Goal: Task Accomplishment & Management: Complete application form

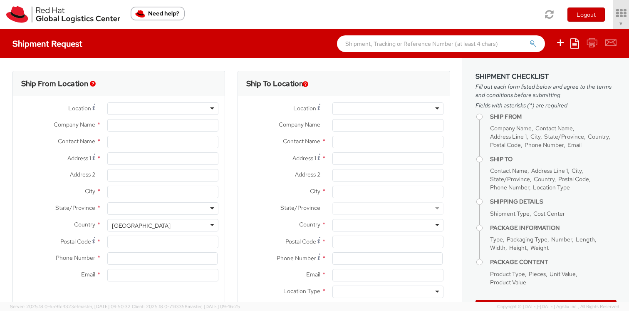
select select "809"
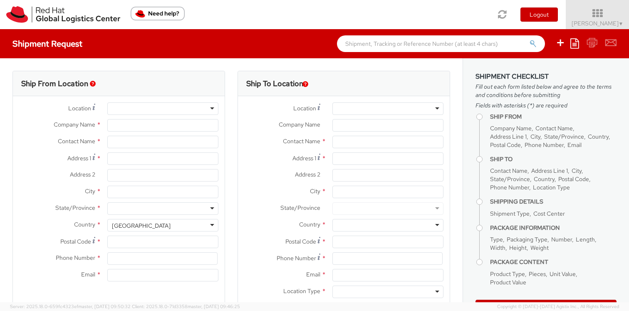
select select
type input "Red Hat, Inc."
type input "[PERSON_NAME]"
type input "[STREET_ADDRESS]"
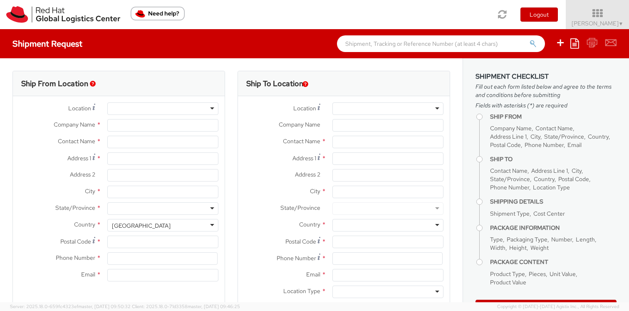
type input "RALEIGH"
type input "27601"
type input "19197544962"
type input "[EMAIL_ADDRESS][DOMAIN_NAME]"
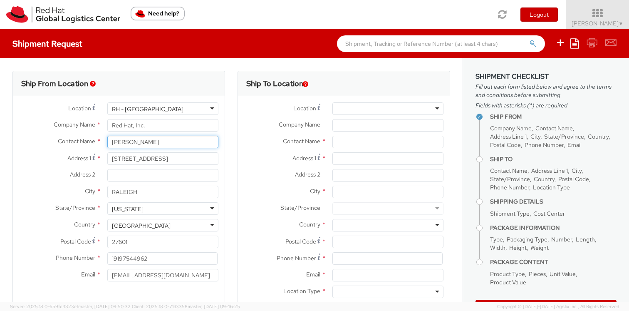
click at [131, 146] on input "[PERSON_NAME]" at bounding box center [162, 142] width 111 height 12
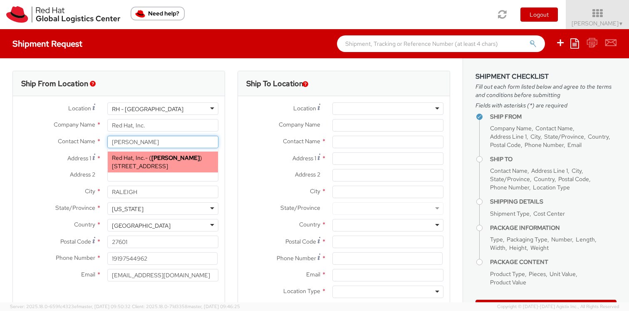
click at [128, 164] on span "[STREET_ADDRESS]" at bounding box center [140, 165] width 56 height 7
type input "[PERSON_NAME]"
type input "[EMAIL_ADDRESS][DOMAIN_NAME]"
select select
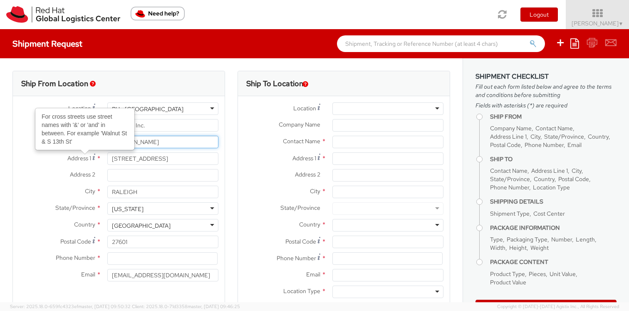
type input "[PERSON_NAME]"
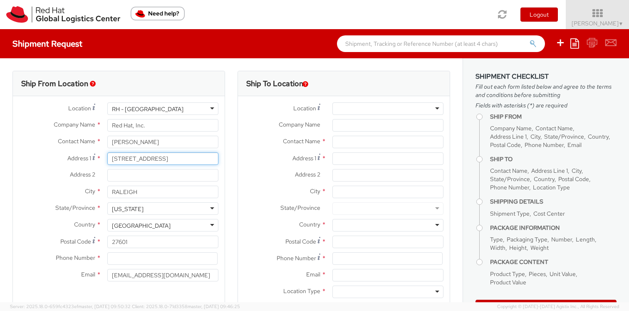
click at [128, 156] on input "[STREET_ADDRESS]" at bounding box center [162, 158] width 111 height 12
paste input "[STREET_ADDRESS]"
type input "[STREET_ADDRESS]"
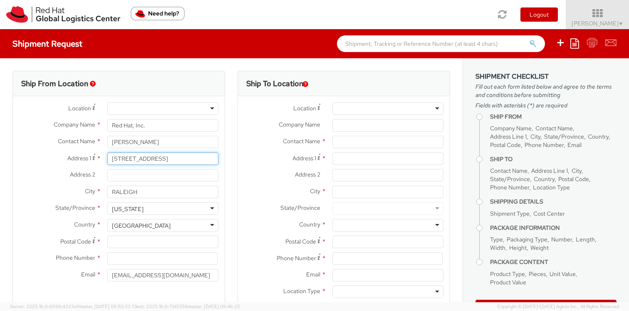
type input "[STREET_ADDRESS]"
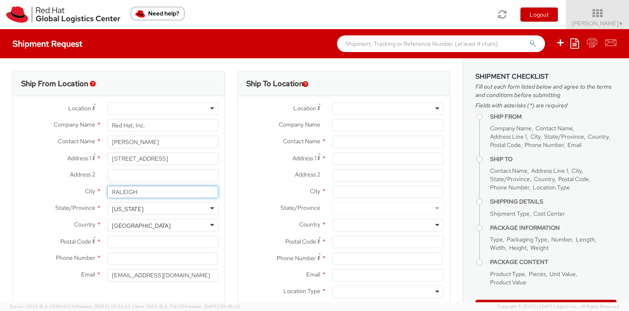
click at [125, 195] on input "RALEIGH" at bounding box center [162, 192] width 111 height 12
type input "Morrisville"
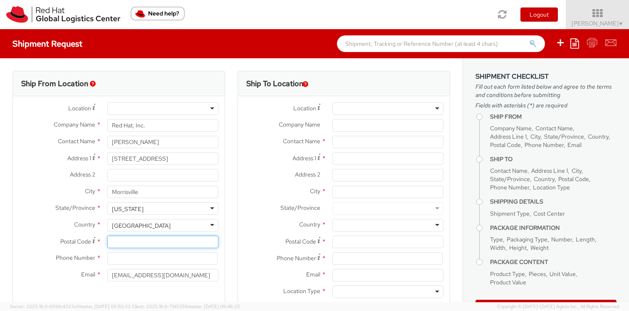
click at [129, 245] on input "Postal Code *" at bounding box center [162, 242] width 111 height 12
type input "27560"
click at [121, 258] on input at bounding box center [162, 258] width 110 height 12
type input "[PHONE_NUMBER]"
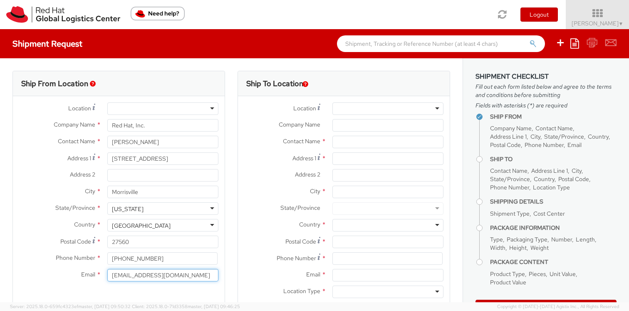
drag, startPoint x: 127, startPoint y: 277, endPoint x: 100, endPoint y: 277, distance: 27.1
click at [101, 277] on div "[EMAIL_ADDRESS][DOMAIN_NAME]" at bounding box center [163, 275] width 124 height 12
type input "[EMAIL_ADDRESS][DOMAIN_NAME]"
click at [368, 106] on div at bounding box center [388, 108] width 111 height 12
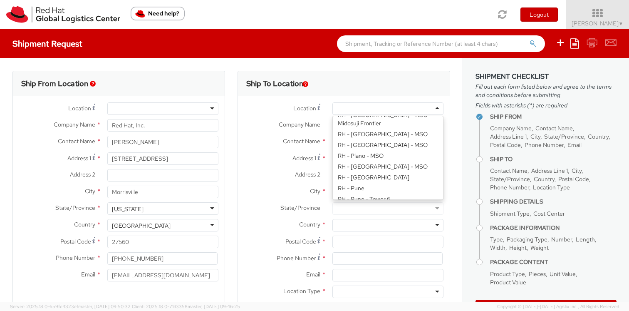
scroll to position [1083, 0]
type input "Red Hat, Inc."
type input "[STREET_ADDRESS]"
type input "RALEIGH"
type input "27601"
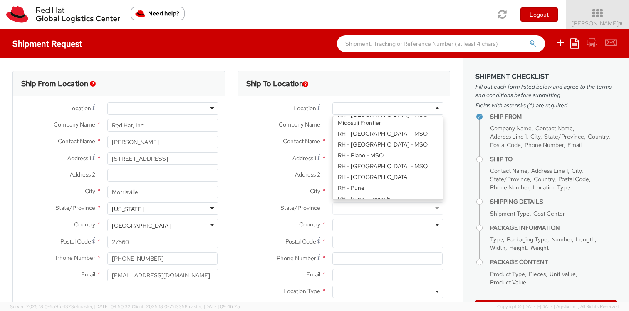
type input "[PHONE_NUMBER]"
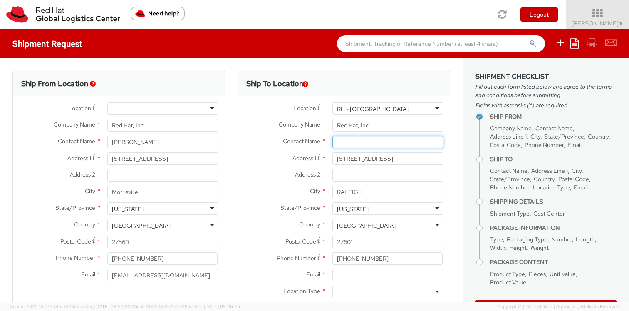
click at [343, 137] on input "text" at bounding box center [388, 142] width 111 height 12
paste input "ATTN: Red Hat IT - Endpoint Systems"
type input "ATTN: Red Hat IT - Endpoint Systems"
click at [261, 156] on label "Address 1 *" at bounding box center [282, 157] width 88 height 11
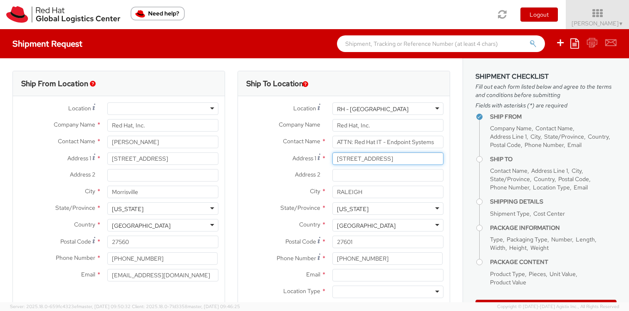
click at [333, 156] on input "[STREET_ADDRESS]" at bounding box center [388, 158] width 111 height 12
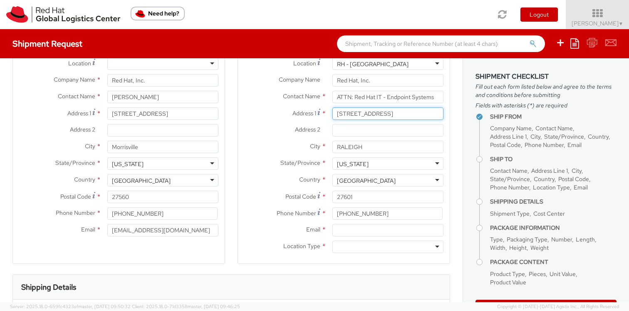
scroll to position [45, 0]
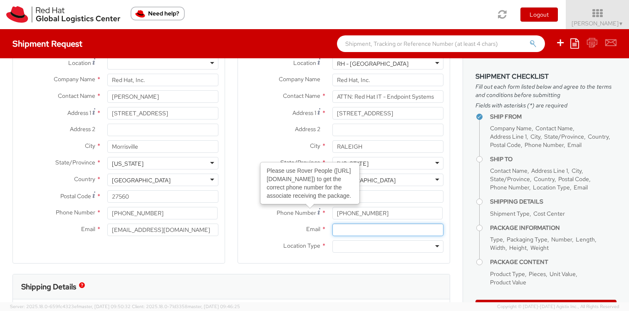
click at [351, 224] on input "Email *" at bounding box center [388, 230] width 111 height 12
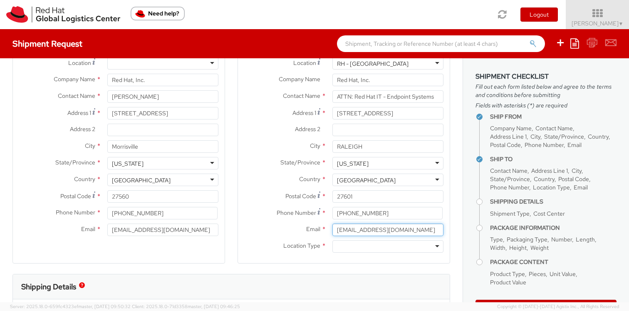
type input "[EMAIL_ADDRESS][DOMAIN_NAME]"
click at [343, 245] on div at bounding box center [388, 246] width 111 height 12
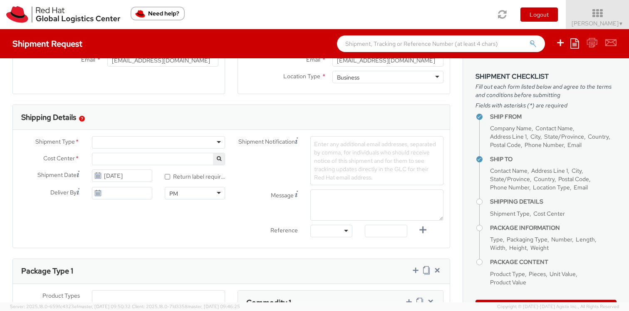
scroll to position [224, 0]
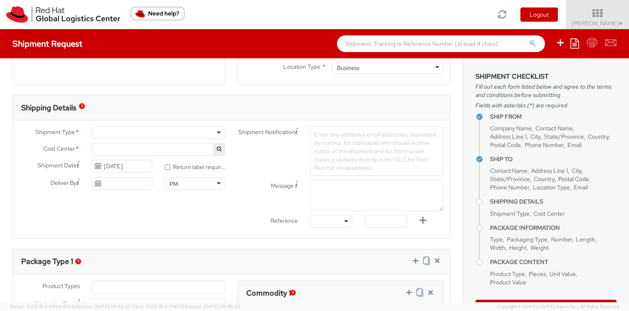
click at [141, 132] on div at bounding box center [158, 133] width 133 height 12
select select "809"
click at [158, 149] on span "PPL Service Delivery 809" at bounding box center [159, 149] width 124 height 7
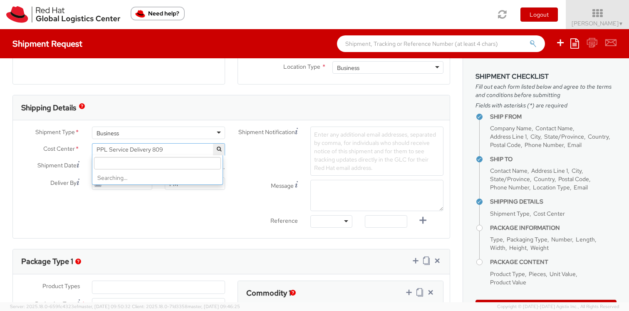
click at [138, 165] on input "search" at bounding box center [157, 163] width 127 height 12
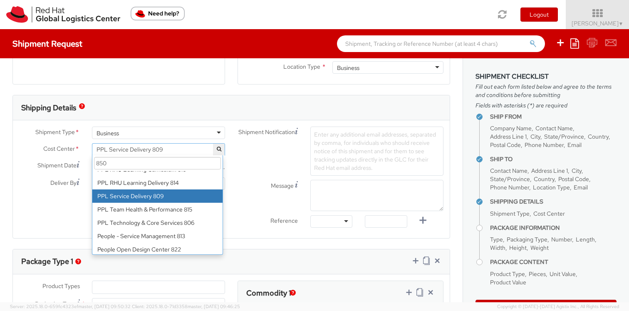
scroll to position [0, 0]
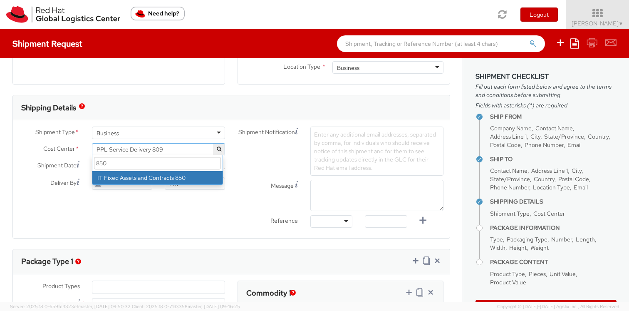
type input "850"
select select "850"
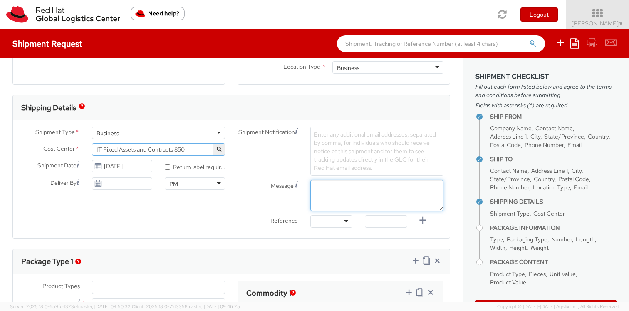
click at [334, 194] on textarea "Message" at bounding box center [376, 195] width 133 height 31
paste textarea "Requesting QR Code for Former Associate [Name] to return laptop. Please send th…"
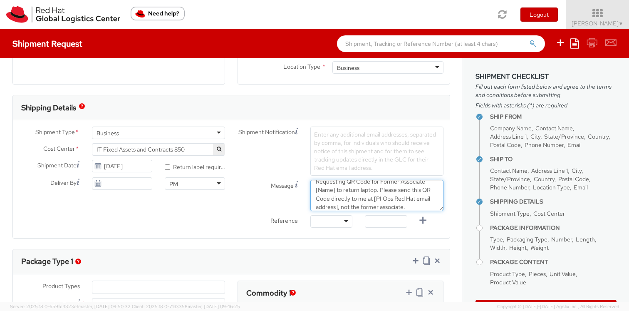
drag, startPoint x: 331, startPoint y: 189, endPoint x: 312, endPoint y: 191, distance: 19.0
click at [312, 191] on textarea "Requesting QR Code for Former Associate [Name] to return laptop. Please send th…" at bounding box center [376, 195] width 133 height 31
click at [359, 205] on textarea "Requesting QR Code for Former Associate [PERSON_NAME] to return laptop. Please …" at bounding box center [376, 195] width 133 height 31
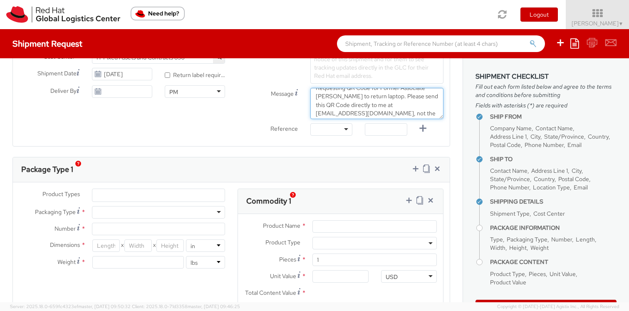
scroll to position [325, 0]
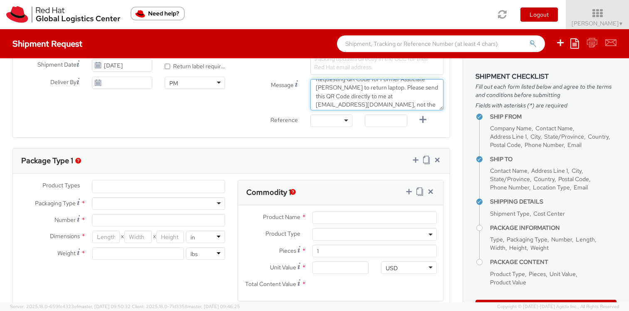
type textarea "Requesting QR Code for Former Associate [PERSON_NAME] to return laptop. Please …"
click at [109, 186] on ul at bounding box center [158, 186] width 132 height 12
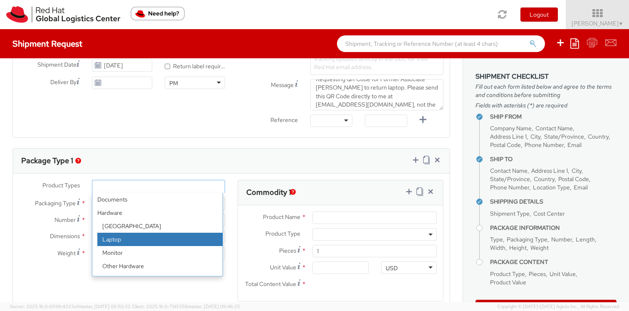
select select "LAPTOP"
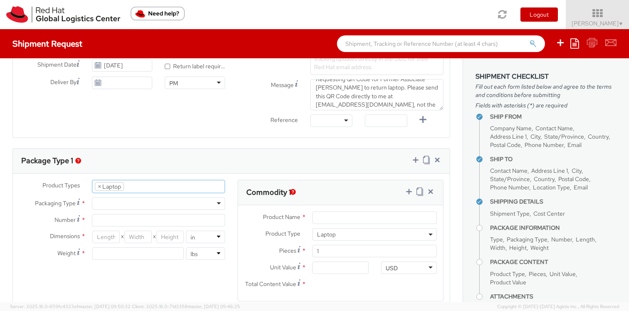
scroll to position [25, 0]
click at [117, 206] on div at bounding box center [158, 203] width 133 height 12
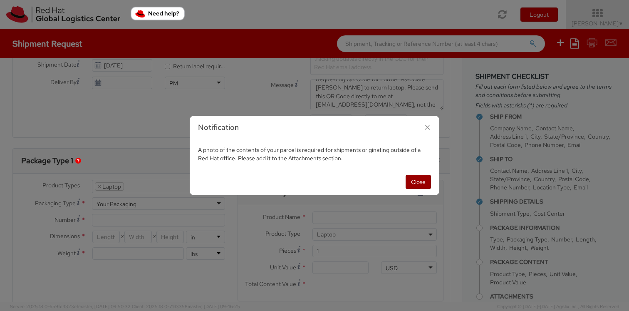
click at [416, 178] on button "Close" at bounding box center [418, 182] width 25 height 14
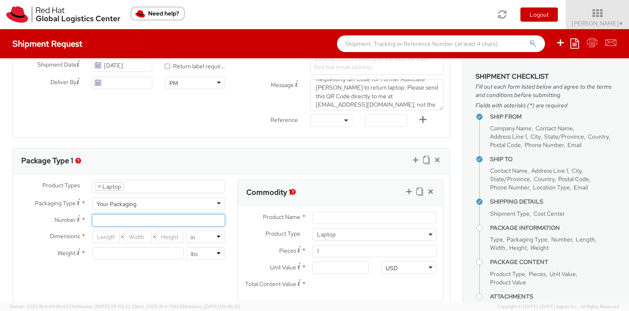
click at [131, 216] on input "Number *" at bounding box center [158, 220] width 133 height 12
type input "1"
click at [109, 237] on input "number" at bounding box center [105, 237] width 27 height 12
type input "18"
type input "12"
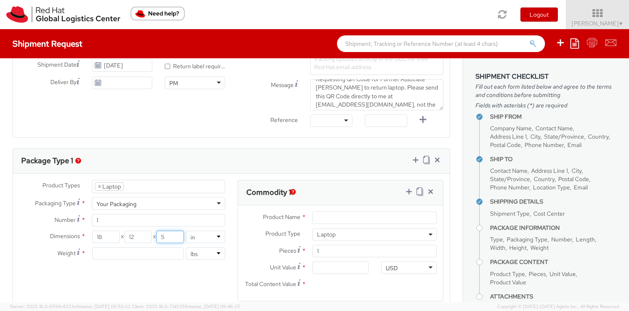
type input "5"
click at [118, 251] on input "number" at bounding box center [138, 253] width 92 height 12
type input "8"
click at [325, 214] on input "Product Name *" at bounding box center [375, 217] width 124 height 12
type input "Laptop"
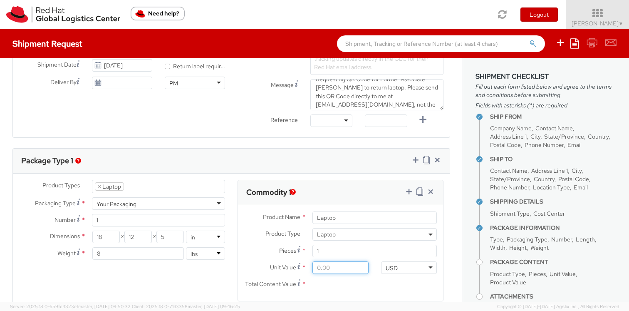
click at [315, 268] on input "Unit Value *" at bounding box center [341, 267] width 56 height 12
type input "7.00"
type input "70.00"
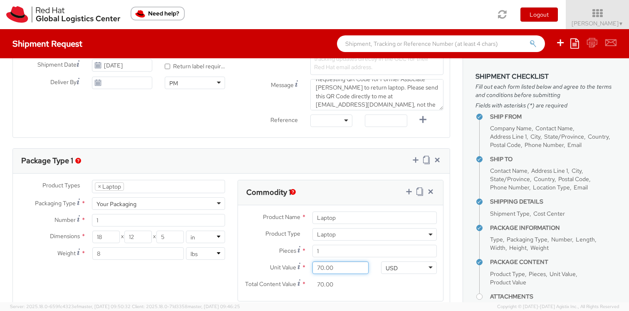
type input "700.00"
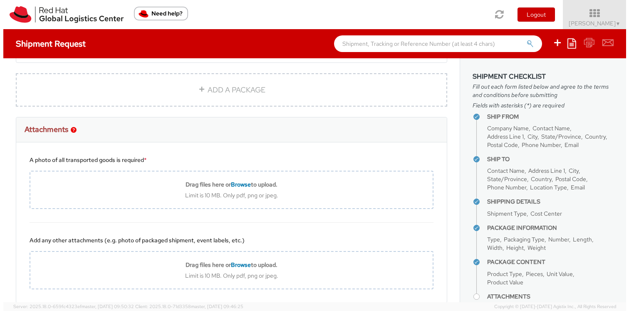
scroll to position [572, 0]
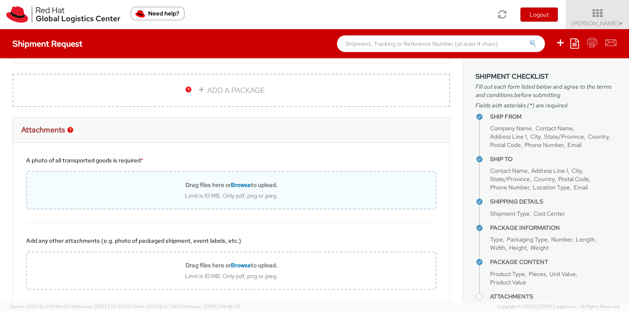
click at [234, 185] on span "Browse" at bounding box center [241, 184] width 20 height 7
type input "C:\fakepath\Blank Image.png"
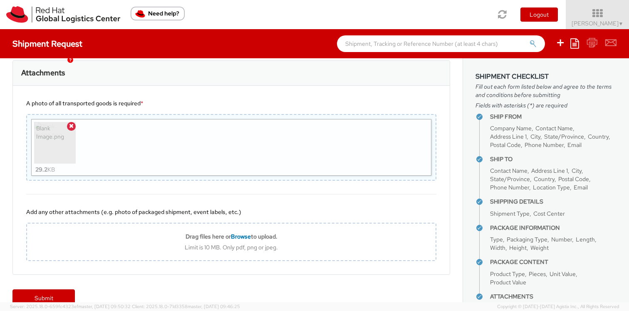
scroll to position [645, 0]
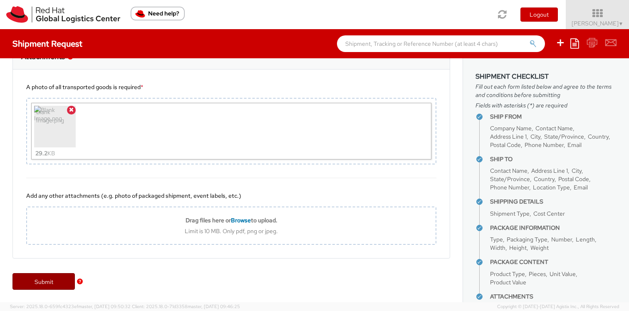
click at [40, 287] on link "Submit" at bounding box center [43, 281] width 62 height 17
